Goal: Transaction & Acquisition: Obtain resource

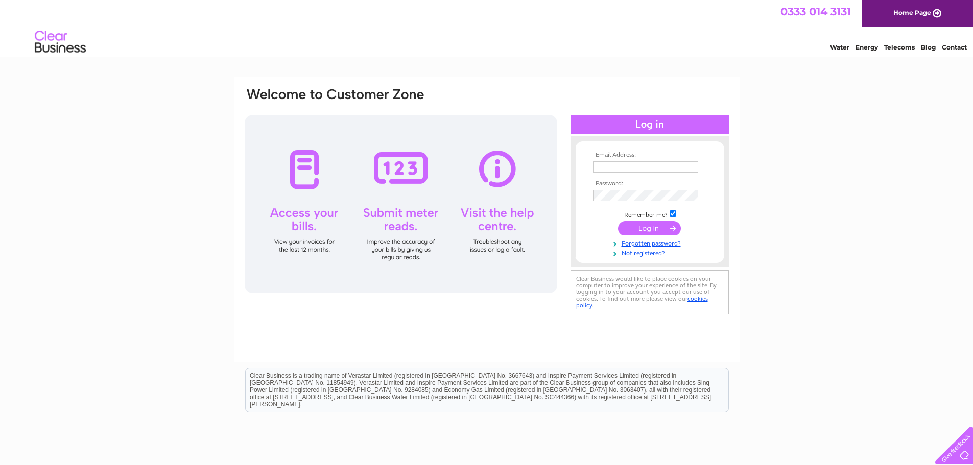
type input "hmstrachan@burnett-reid.co.uk"
click at [663, 230] on input "submit" at bounding box center [649, 228] width 63 height 14
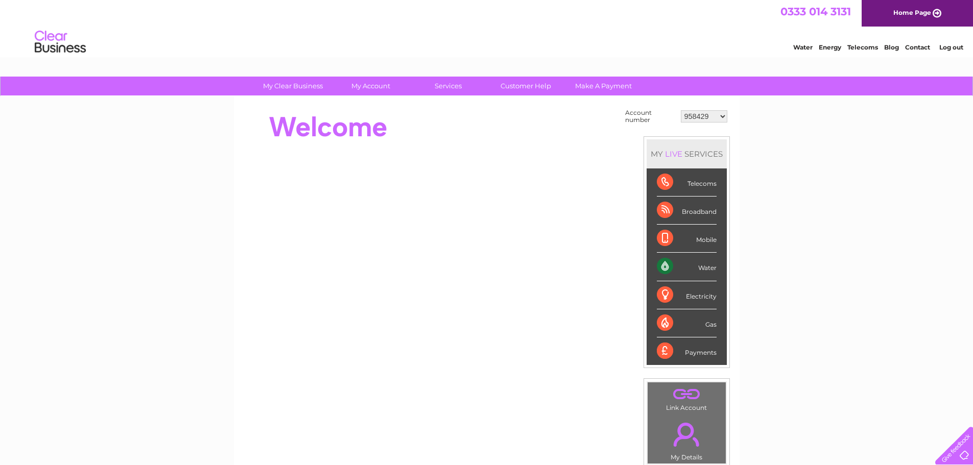
click at [722, 119] on select "958429 30320256" at bounding box center [704, 116] width 46 height 12
select select "30320256"
click at [681, 110] on select "958429 30320256" at bounding box center [704, 116] width 46 height 12
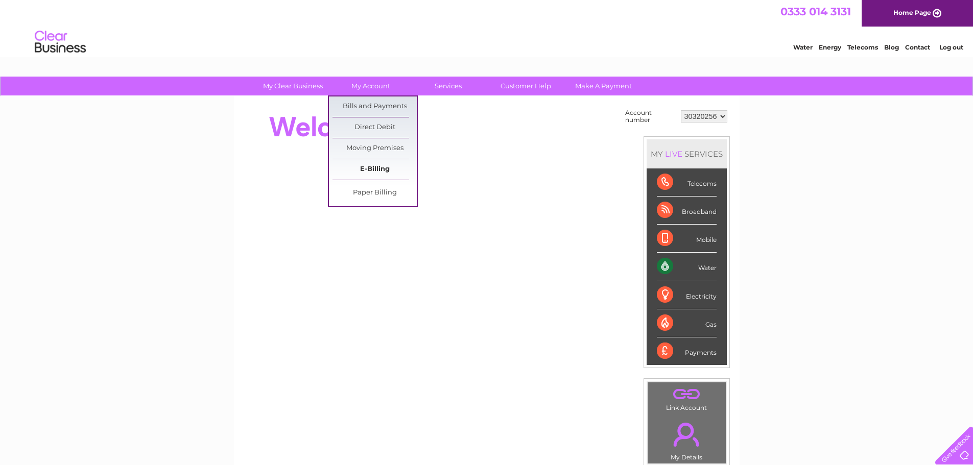
click at [380, 169] on link "E-Billing" at bounding box center [375, 169] width 84 height 20
click at [371, 84] on link "My Account" at bounding box center [370, 86] width 84 height 19
click at [377, 104] on link "Bills and Payments" at bounding box center [375, 107] width 84 height 20
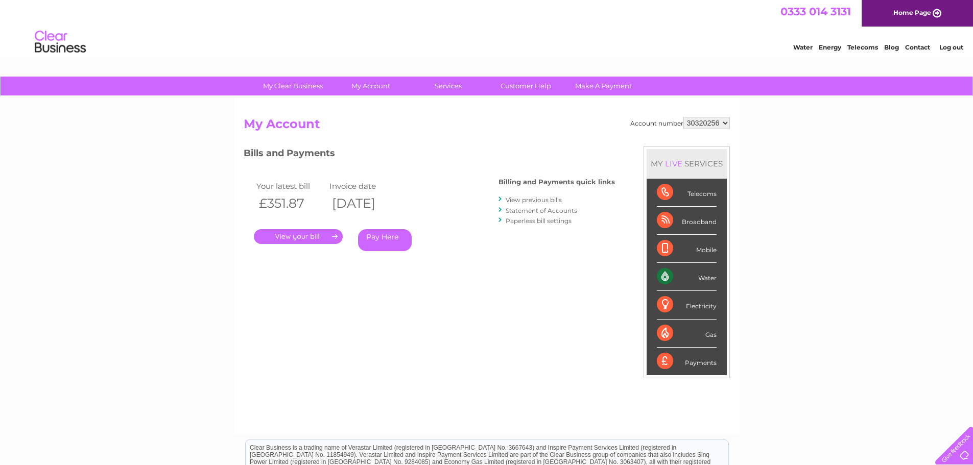
click at [295, 237] on link "." at bounding box center [298, 236] width 89 height 15
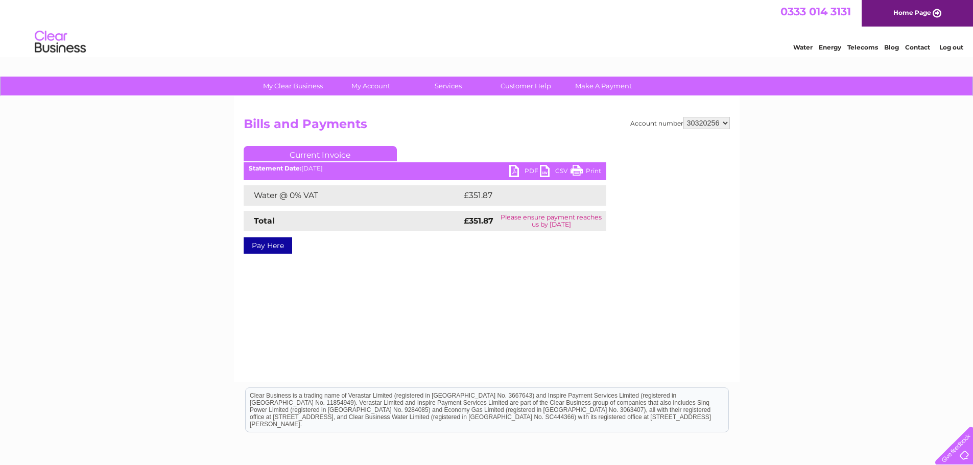
click at [522, 171] on link "PDF" at bounding box center [524, 172] width 31 height 15
